Goal: Transaction & Acquisition: Obtain resource

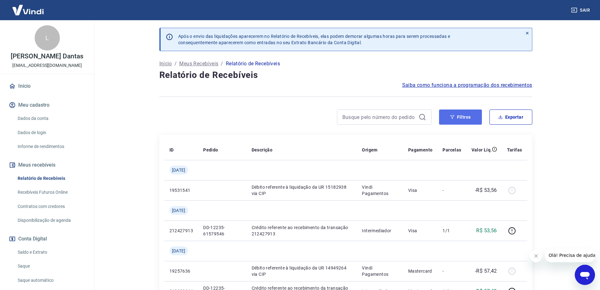
click at [459, 118] on button "Filtros" at bounding box center [460, 116] width 43 height 15
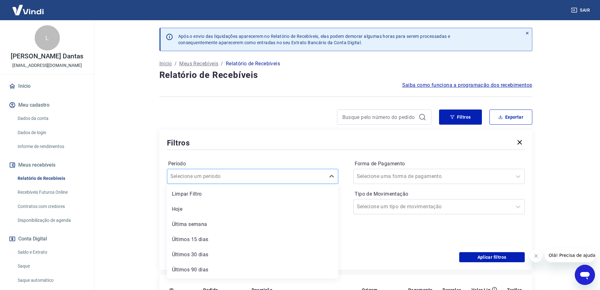
click at [272, 172] on div at bounding box center [246, 176] width 152 height 9
click at [332, 134] on div "Filtros Período Selecione um período Período personalizado Forma de Pagamento S…" at bounding box center [345, 199] width 373 height 140
click at [331, 207] on icon at bounding box center [329, 207] width 8 height 8
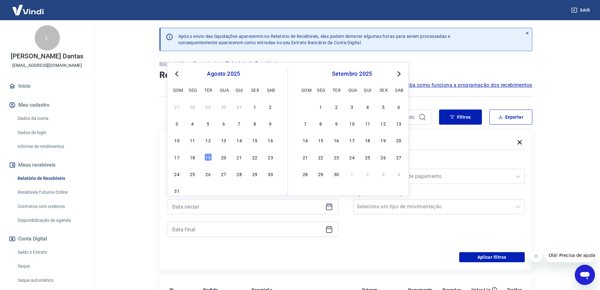
click at [177, 74] on span "Previous Month" at bounding box center [177, 73] width 0 height 7
click at [209, 107] on div "1" at bounding box center [208, 107] width 8 height 8
type input "[DATE]"
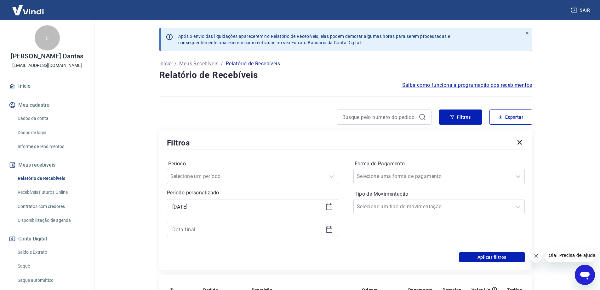
click at [330, 232] on icon at bounding box center [329, 229] width 6 height 6
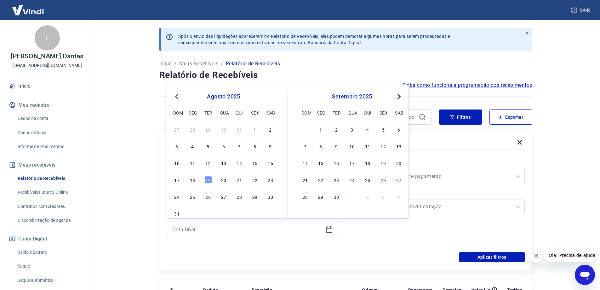
click at [176, 98] on button "Previous Month" at bounding box center [177, 97] width 8 height 8
click at [239, 198] on div "31" at bounding box center [240, 197] width 8 height 8
type input "[DATE]"
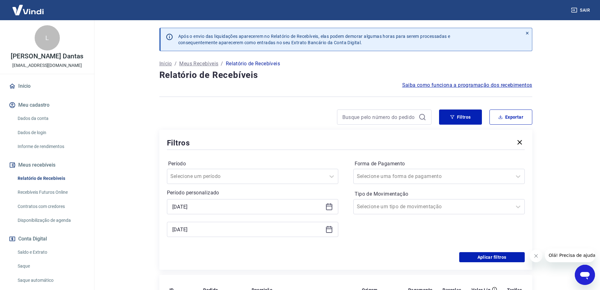
scroll to position [32, 0]
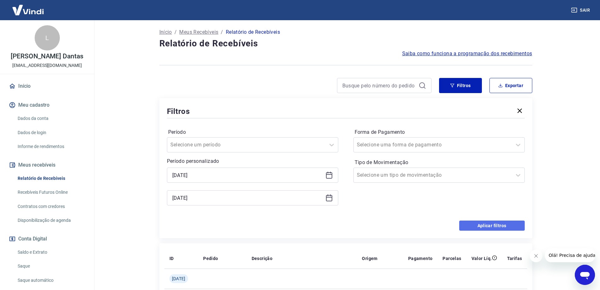
click at [491, 227] on button "Aplicar filtros" at bounding box center [492, 225] width 66 height 10
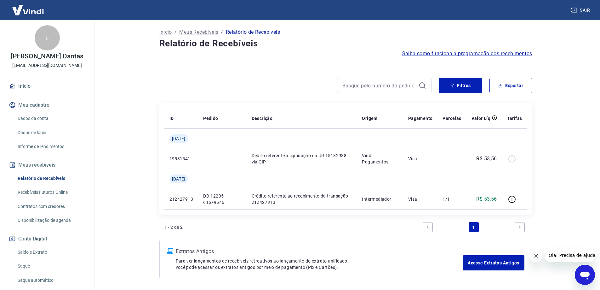
scroll to position [55, 0]
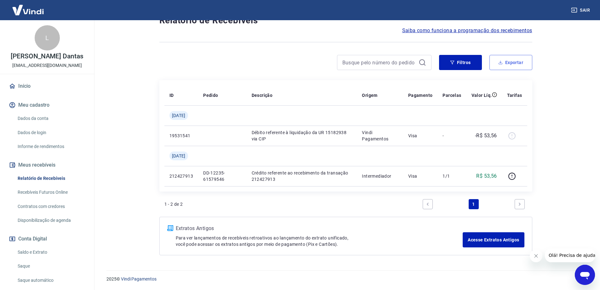
click at [506, 64] on button "Exportar" at bounding box center [511, 62] width 43 height 15
type input "[DATE]"
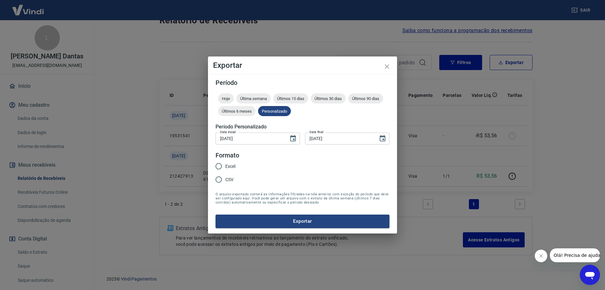
click at [218, 165] on input "Excel" at bounding box center [218, 165] width 13 height 13
radio input "true"
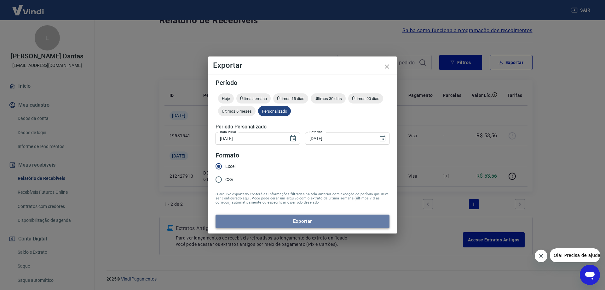
click at [288, 225] on button "Exportar" at bounding box center [303, 220] width 174 height 13
